Goal: Task Accomplishment & Management: Use online tool/utility

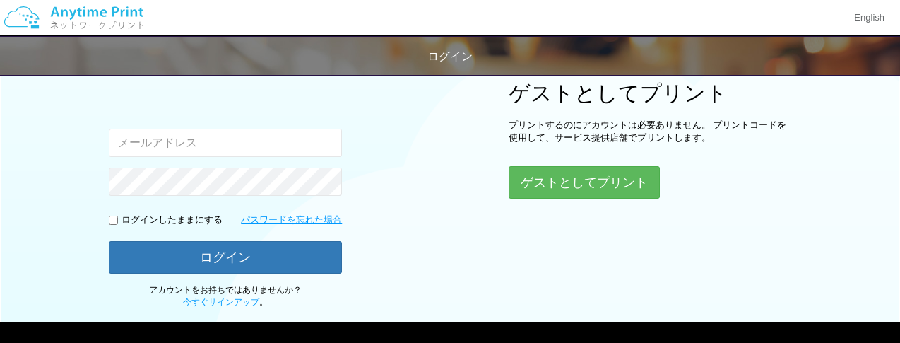
scroll to position [184, 0]
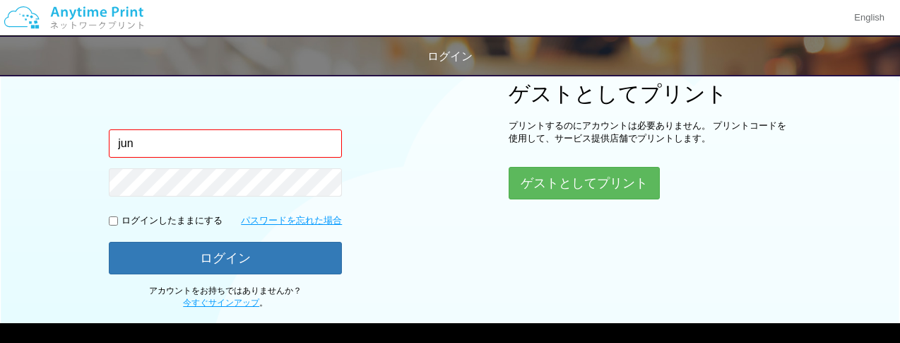
type input "[EMAIL_ADDRESS][DOMAIN_NAME]"
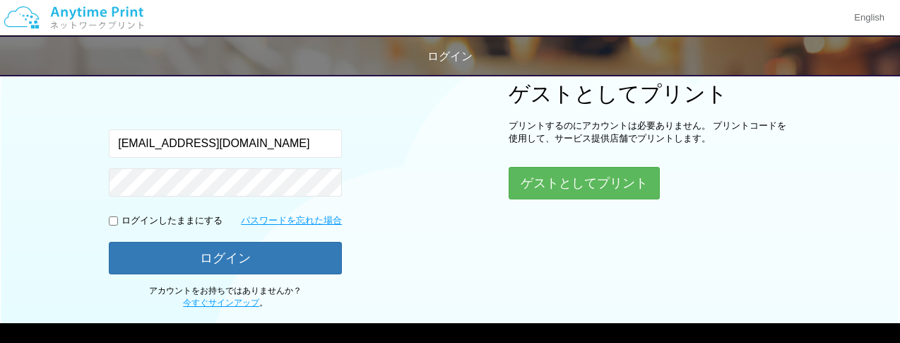
click at [393, 166] on div "ログイン Google アカウントでログイン または 入力されたメールアドレスまたはパスワードが正しくありません。 [EMAIL_ADDRESS][DOMAI…" at bounding box center [450, 95] width 848 height 427
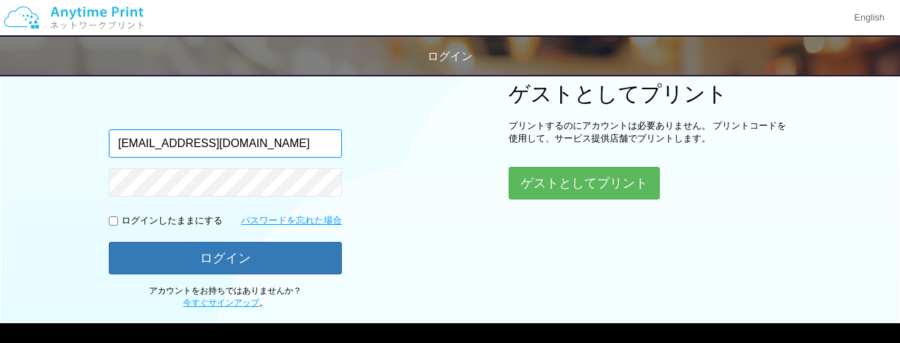
drag, startPoint x: 297, startPoint y: 143, endPoint x: 30, endPoint y: 143, distance: 267.7
click at [30, 143] on div "ログイン Google アカウントでログイン または 入力されたメールアドレスまたはパスワードが正しくありません。 [EMAIL_ADDRESS][DOMAI…" at bounding box center [450, 95] width 848 height 427
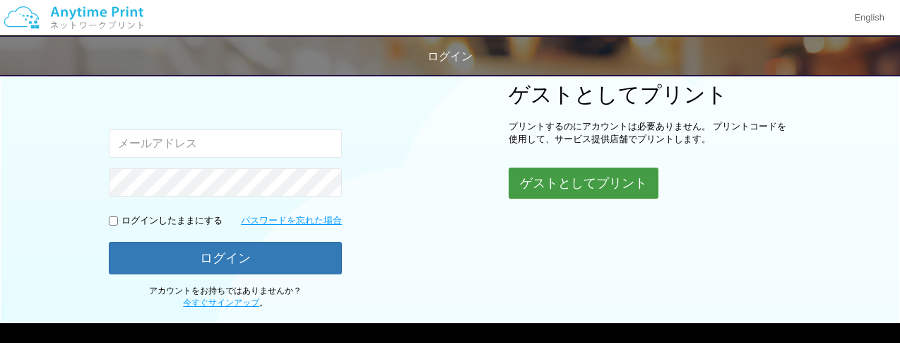
click at [557, 179] on button "ゲストとしてプリント" at bounding box center [584, 182] width 150 height 31
click at [583, 192] on button "ゲストとしてプリント" at bounding box center [584, 182] width 150 height 31
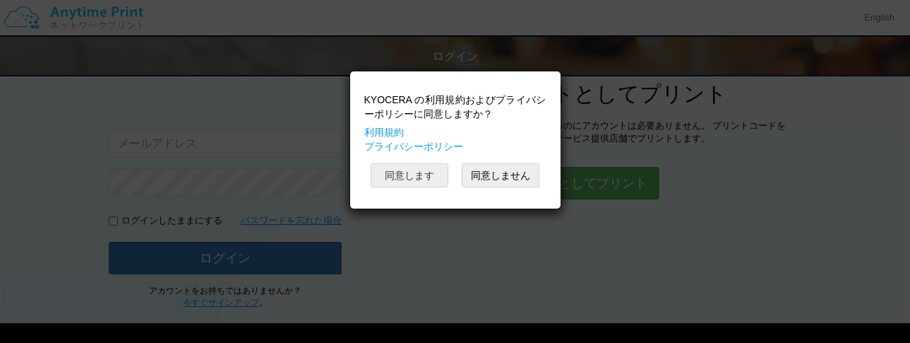
click at [419, 172] on button "同意します" at bounding box center [410, 175] width 78 height 24
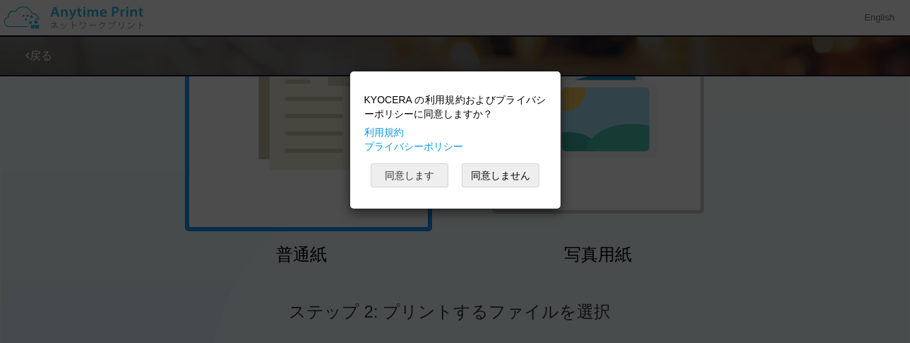
click at [419, 172] on button "同意します" at bounding box center [410, 175] width 78 height 24
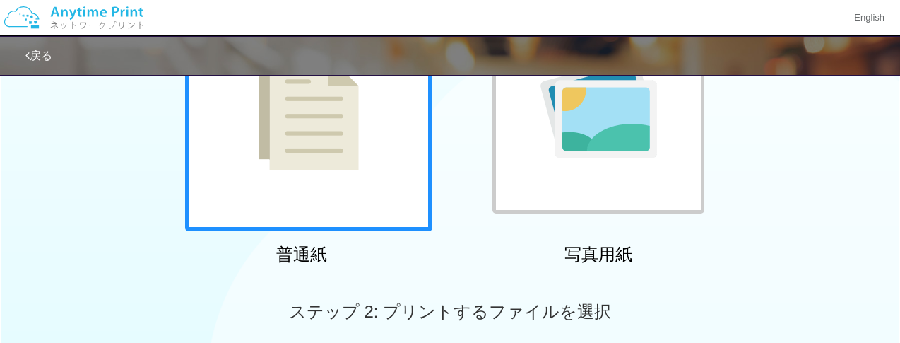
click at [359, 174] on div at bounding box center [308, 107] width 247 height 247
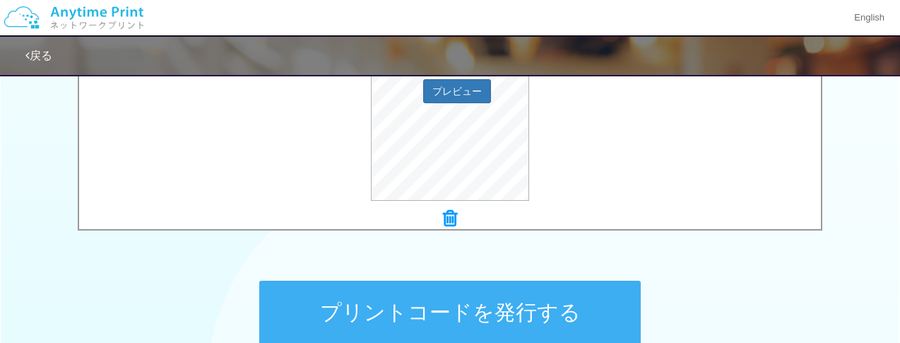
scroll to position [620, 0]
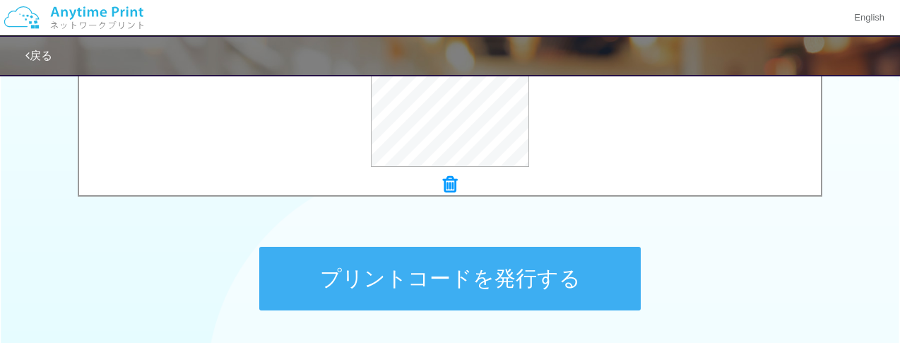
click at [473, 277] on button "プリントコードを発行する" at bounding box center [449, 278] width 381 height 64
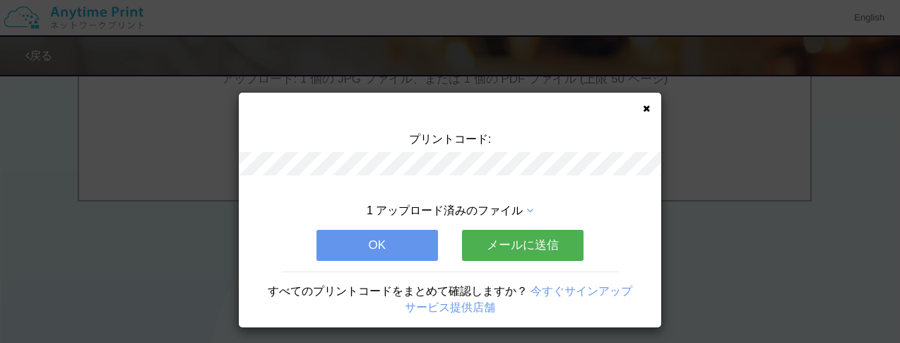
scroll to position [0, 0]
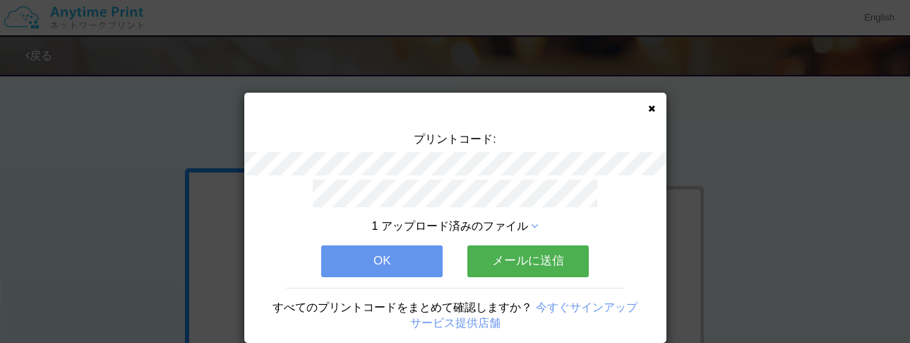
click at [509, 266] on button "メールに送信" at bounding box center [528, 260] width 121 height 31
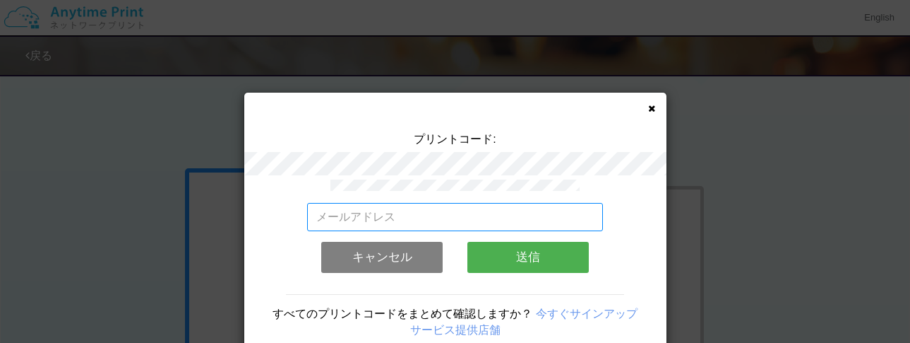
click at [352, 212] on input "email" at bounding box center [455, 217] width 296 height 28
type input "[EMAIL_ADDRESS][DOMAIN_NAME]"
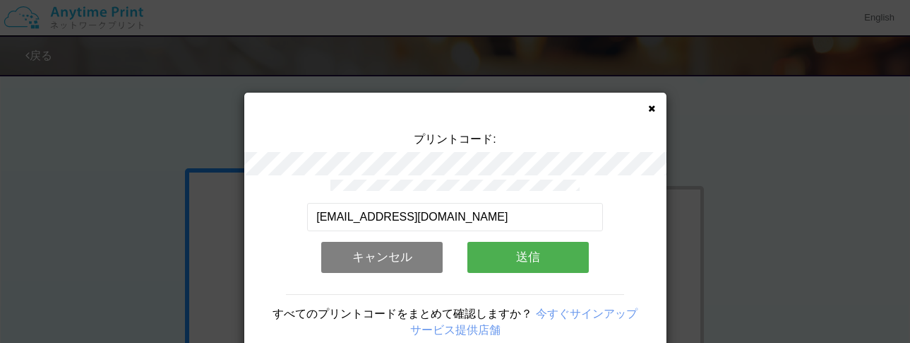
click at [534, 265] on button "送信" at bounding box center [528, 257] width 121 height 31
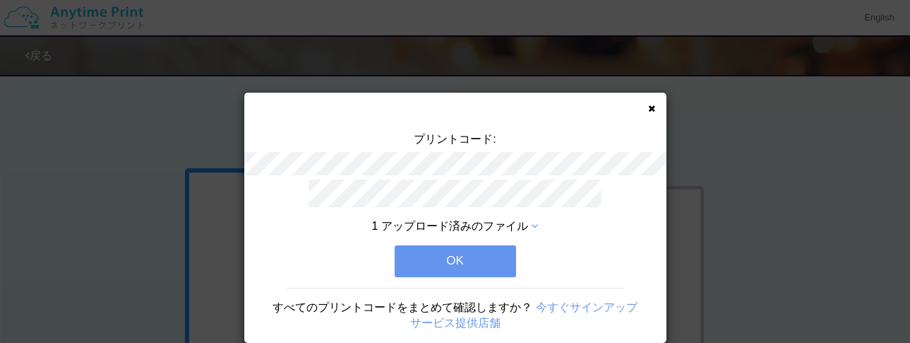
click at [477, 264] on button "OK" at bounding box center [455, 260] width 121 height 31
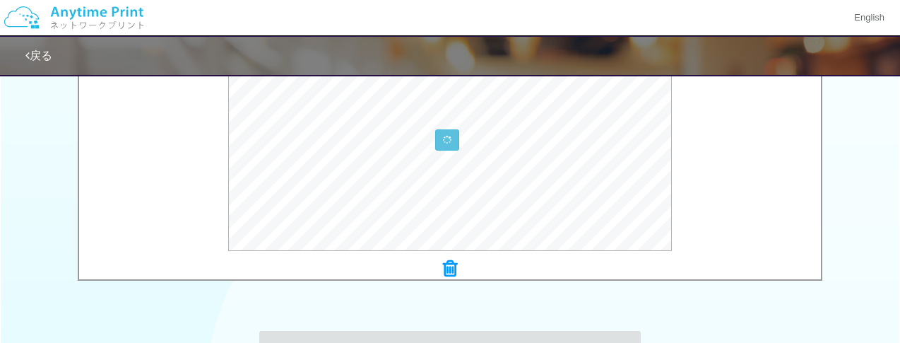
scroll to position [732, 0]
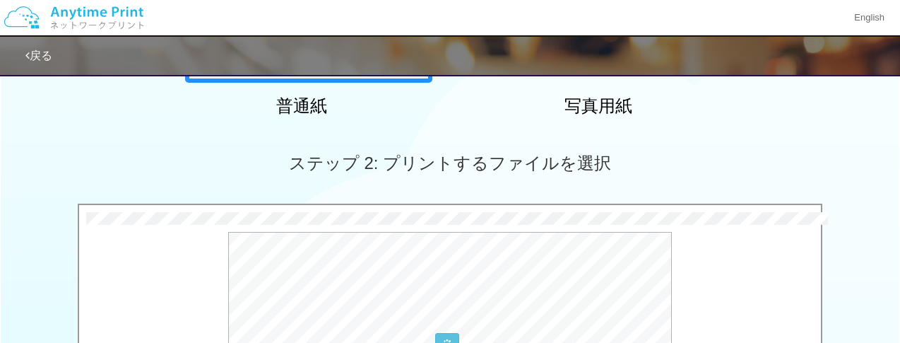
scroll to position [253, 0]
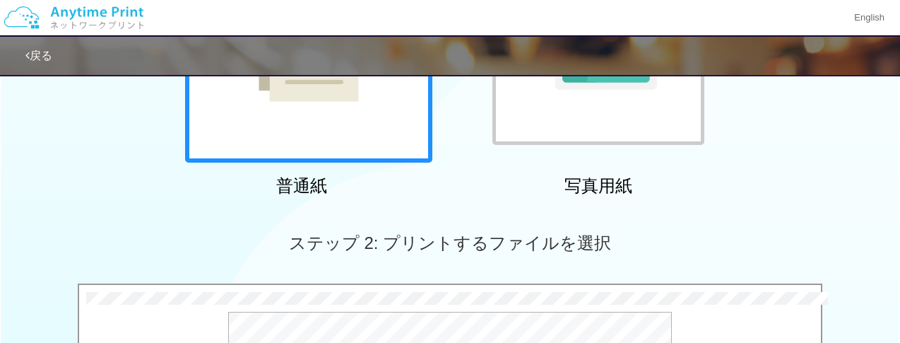
click at [727, 188] on div "普通紙 写真用紙" at bounding box center [450, 58] width 900 height 287
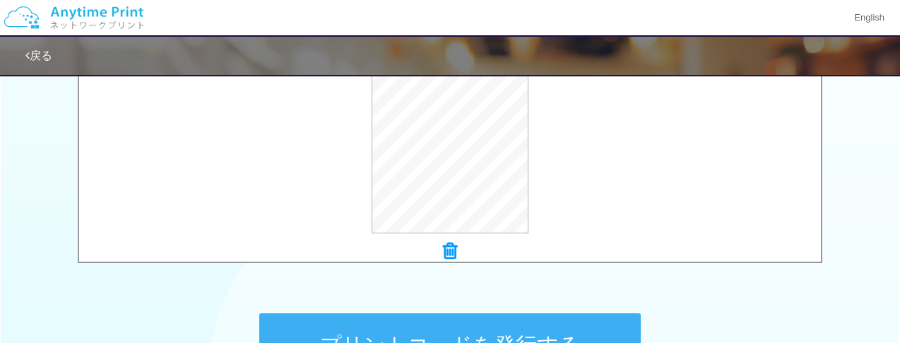
scroll to position [570, 0]
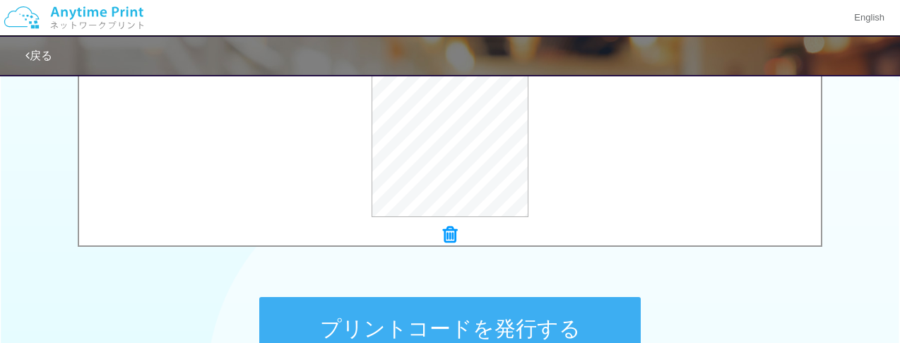
click at [537, 316] on button "プリントコードを発行する" at bounding box center [449, 329] width 381 height 64
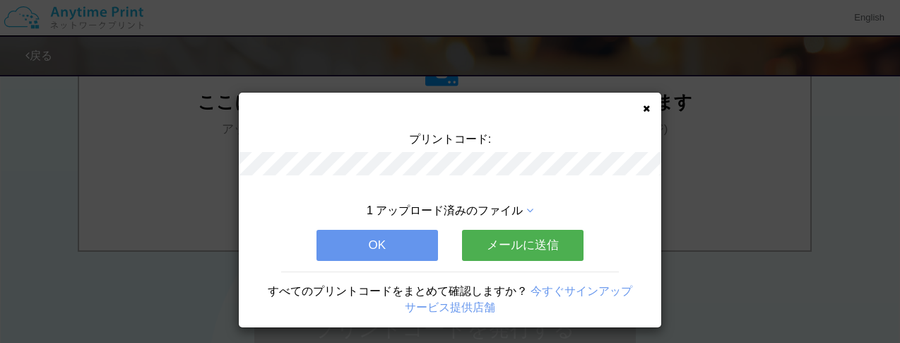
scroll to position [0, 0]
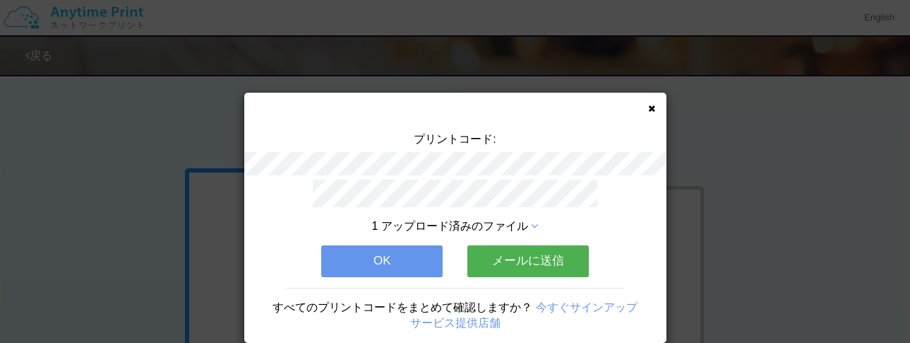
click at [529, 254] on button "メールに送信" at bounding box center [528, 260] width 121 height 31
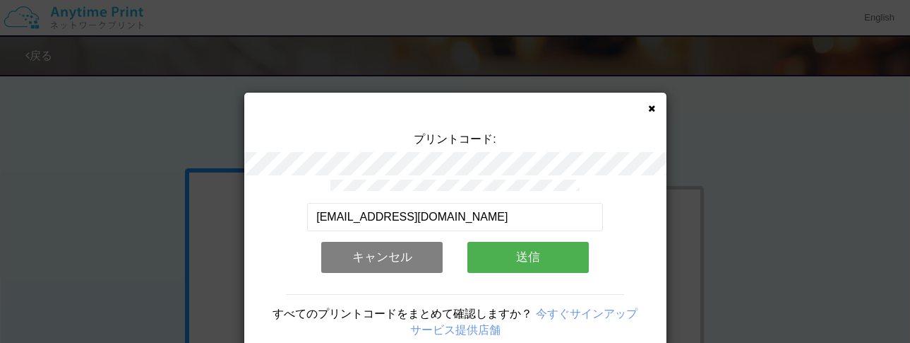
click at [527, 254] on button "送信" at bounding box center [528, 257] width 121 height 31
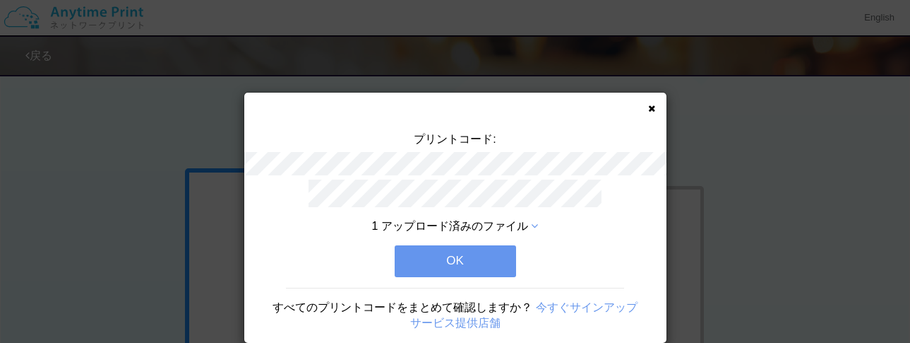
click at [475, 260] on button "OK" at bounding box center [455, 260] width 121 height 31
